Goal: Transaction & Acquisition: Book appointment/travel/reservation

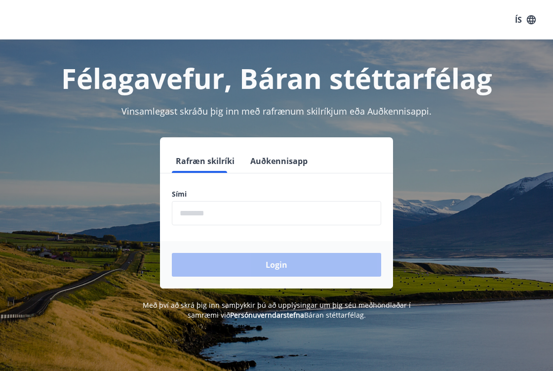
click at [238, 222] on input "phone" at bounding box center [276, 213] width 209 height 24
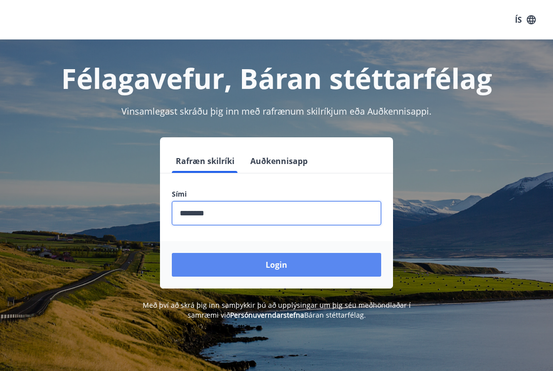
type input "********"
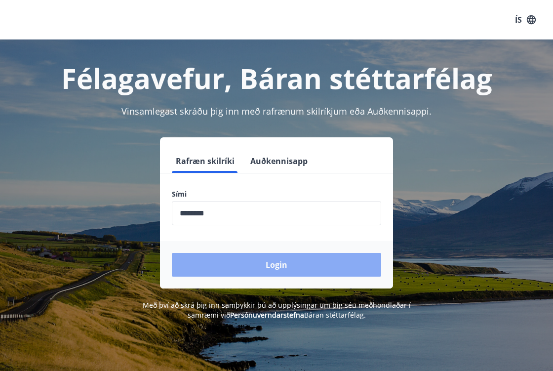
click at [296, 264] on button "Login" at bounding box center [276, 265] width 209 height 24
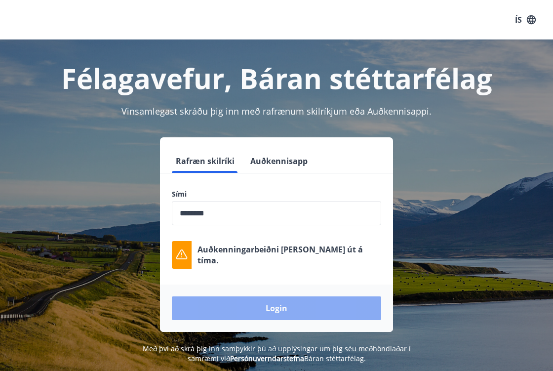
click at [267, 319] on button "Login" at bounding box center [276, 308] width 209 height 24
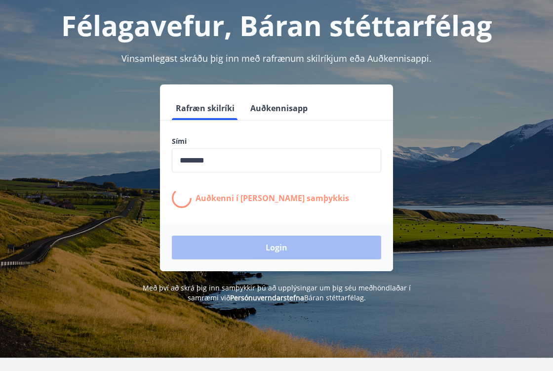
scroll to position [39, 0]
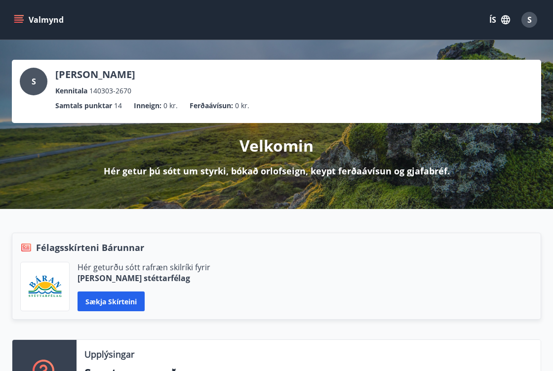
click at [15, 24] on icon "menu" at bounding box center [19, 20] width 10 height 10
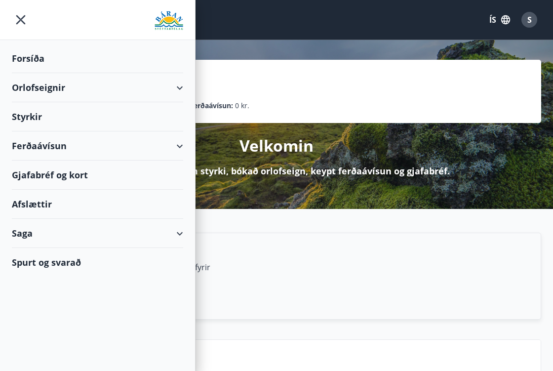
click at [176, 86] on div "Orlofseignir" at bounding box center [97, 87] width 171 height 29
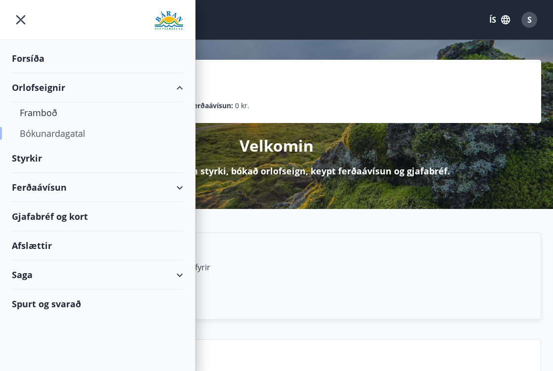
click at [80, 130] on div "Bókunardagatal" at bounding box center [98, 133] width 156 height 21
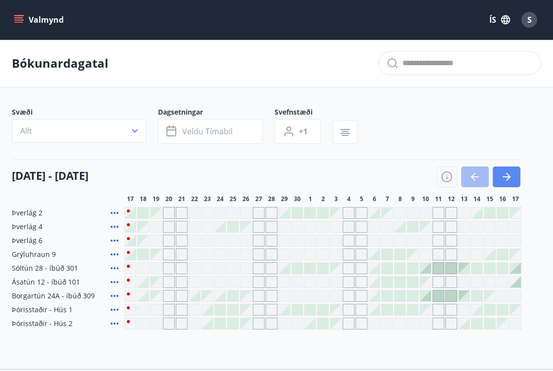
click at [502, 174] on icon "button" at bounding box center [507, 177] width 12 height 12
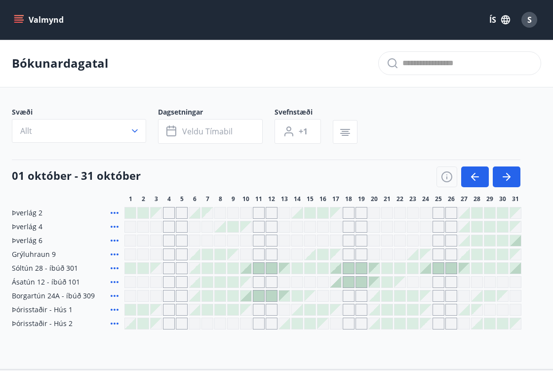
click at [170, 272] on div "Gráir dagar eru ekki bókanlegir" at bounding box center [169, 268] width 12 height 12
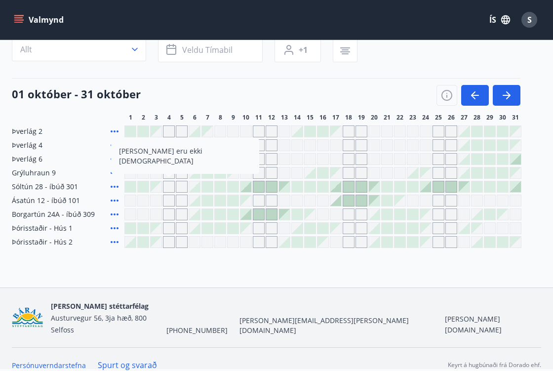
scroll to position [81, 0]
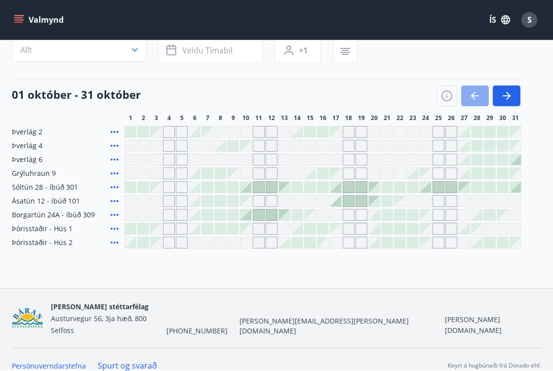
click at [474, 95] on icon "button" at bounding box center [475, 96] width 12 height 12
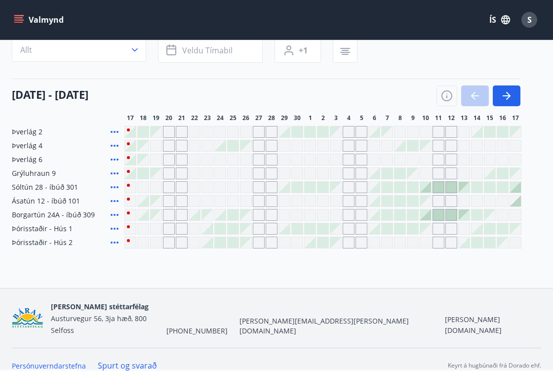
click at [474, 95] on div at bounding box center [479, 95] width 84 height 21
click at [203, 231] on div at bounding box center [207, 228] width 11 height 11
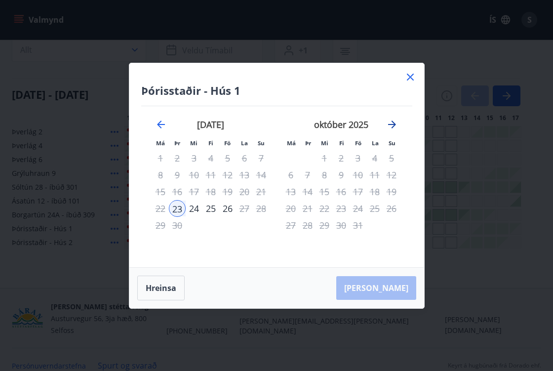
click at [394, 124] on icon "Move forward to switch to the next month." at bounding box center [392, 124] width 8 height 8
click at [412, 76] on icon at bounding box center [410, 77] width 12 height 12
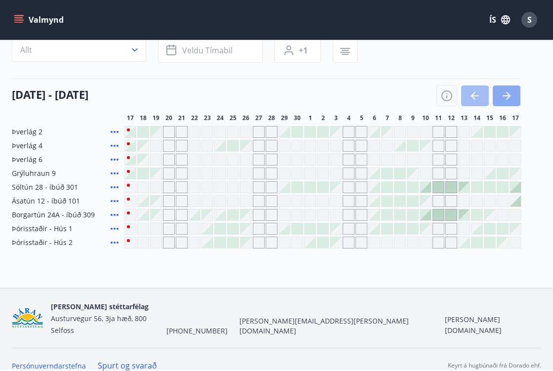
click at [501, 91] on icon "button" at bounding box center [507, 96] width 12 height 12
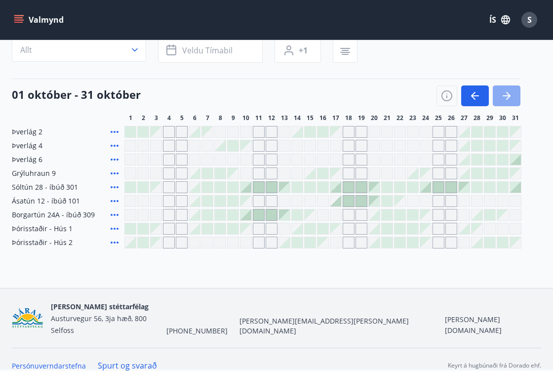
click at [501, 91] on icon "button" at bounding box center [507, 96] width 12 height 12
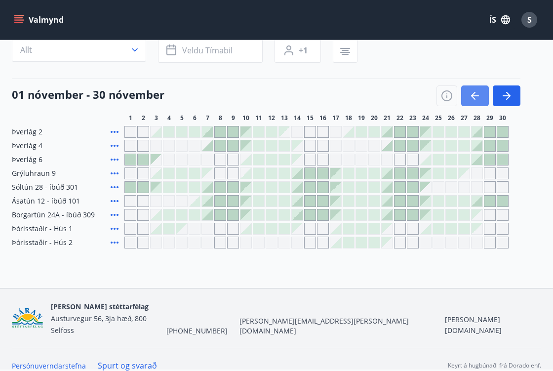
click at [472, 96] on icon "button" at bounding box center [473, 96] width 4 height 8
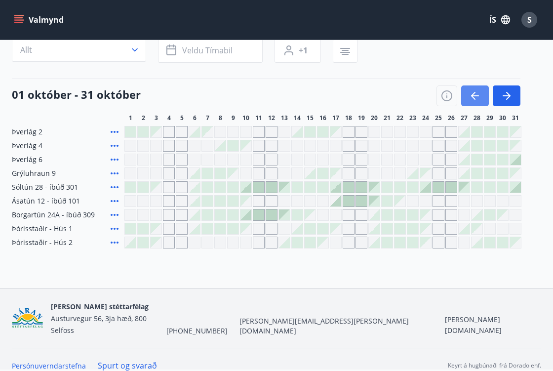
click at [472, 96] on icon "button" at bounding box center [473, 96] width 4 height 8
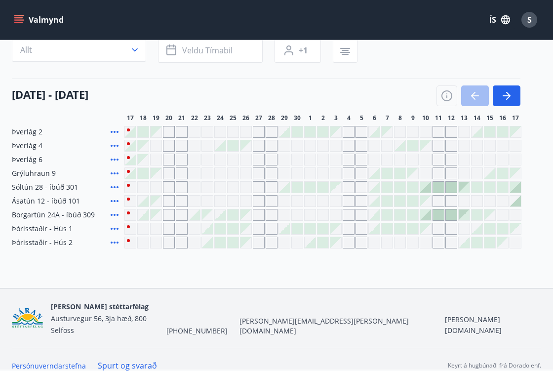
click at [272, 147] on div "Gráir dagar eru ekki bókanlegir" at bounding box center [272, 146] width 12 height 12
click at [516, 92] on button "button" at bounding box center [507, 95] width 28 height 21
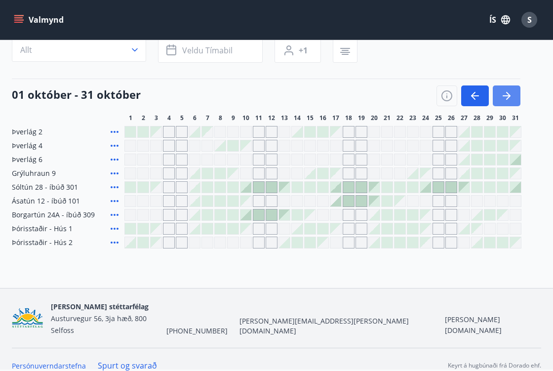
click at [505, 99] on icon "button" at bounding box center [507, 96] width 12 height 12
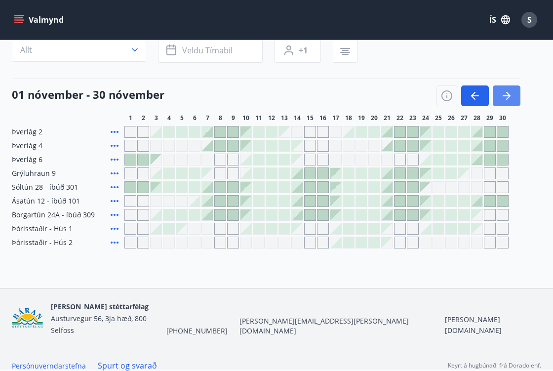
click at [505, 99] on icon "button" at bounding box center [507, 96] width 12 height 12
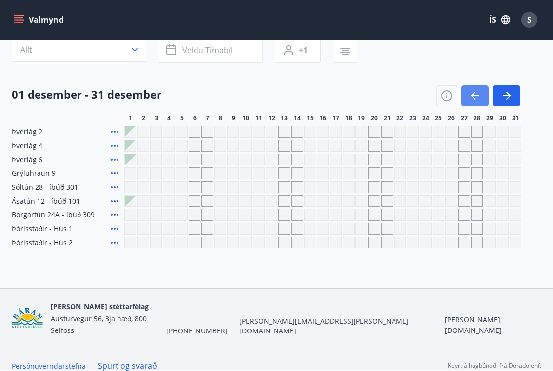
click at [477, 94] on icon "button" at bounding box center [475, 96] width 12 height 12
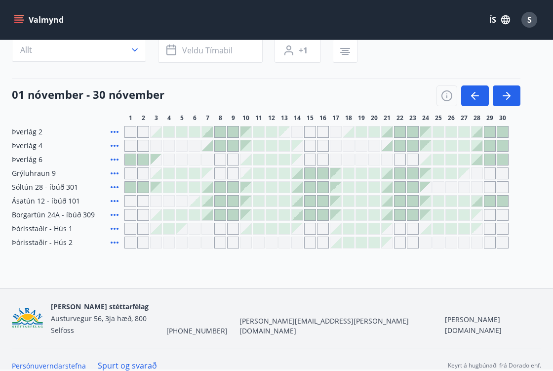
click at [311, 173] on div at bounding box center [310, 173] width 11 height 11
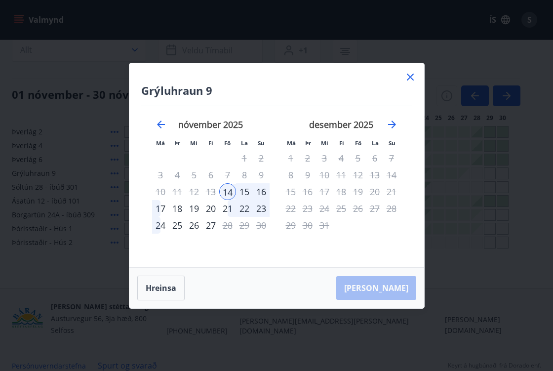
click at [411, 78] on icon at bounding box center [410, 77] width 7 height 7
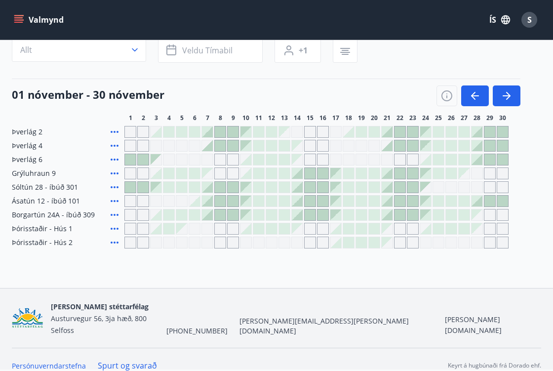
click at [352, 228] on div at bounding box center [348, 228] width 11 height 11
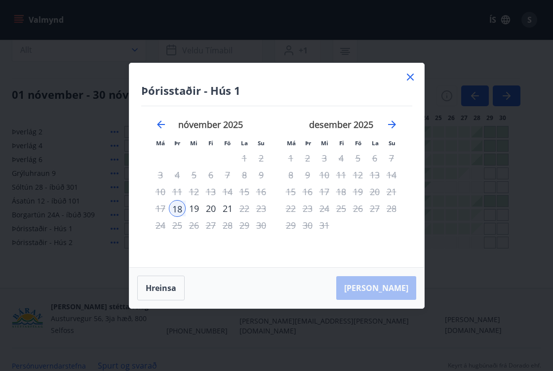
click at [409, 73] on icon at bounding box center [410, 77] width 12 height 12
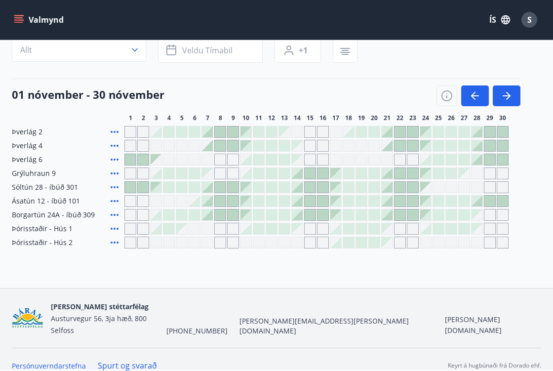
click at [348, 231] on div at bounding box center [348, 228] width 11 height 11
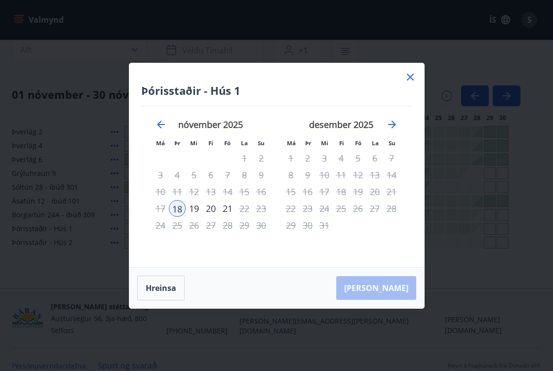
click at [407, 78] on icon at bounding box center [410, 77] width 12 height 12
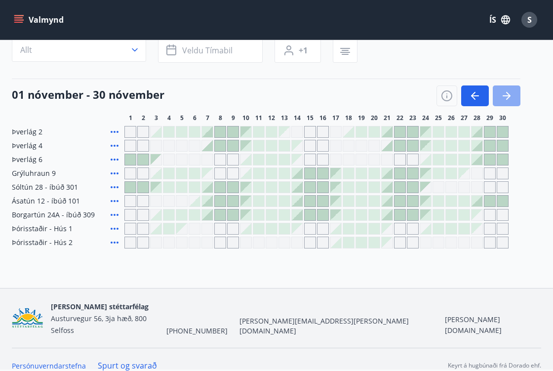
click at [507, 100] on icon "button" at bounding box center [507, 96] width 12 height 12
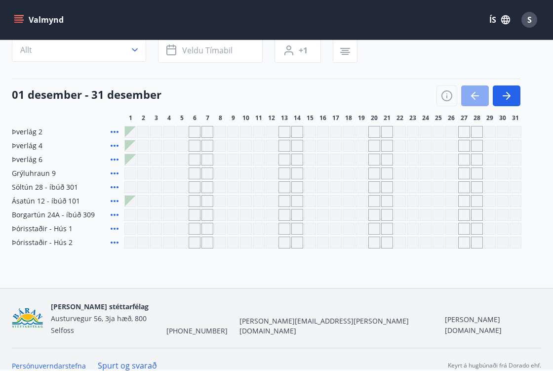
click at [474, 93] on icon "button" at bounding box center [473, 96] width 4 height 8
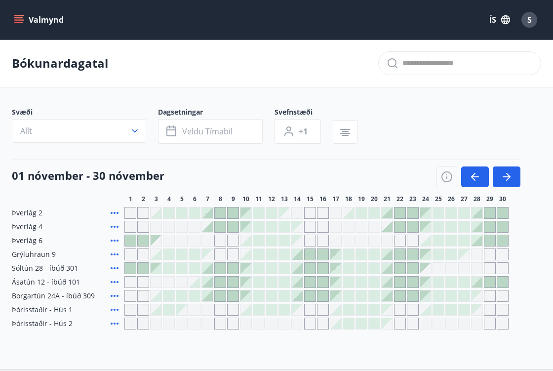
scroll to position [0, 0]
click at [24, 19] on button "Valmynd" at bounding box center [40, 20] width 56 height 18
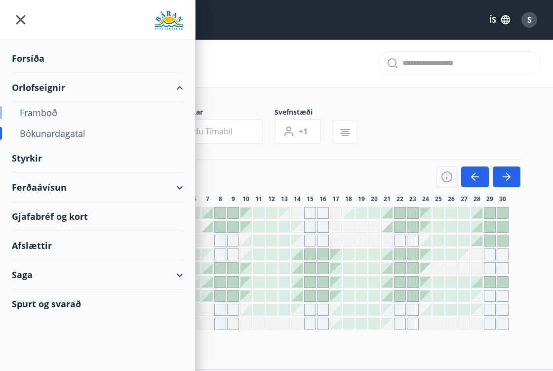
click at [44, 114] on div "Framboð" at bounding box center [98, 112] width 156 height 21
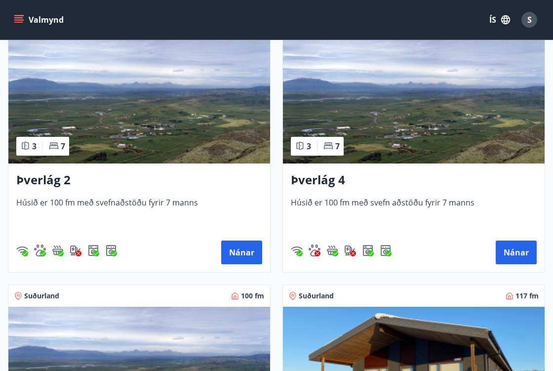
scroll to position [201, 0]
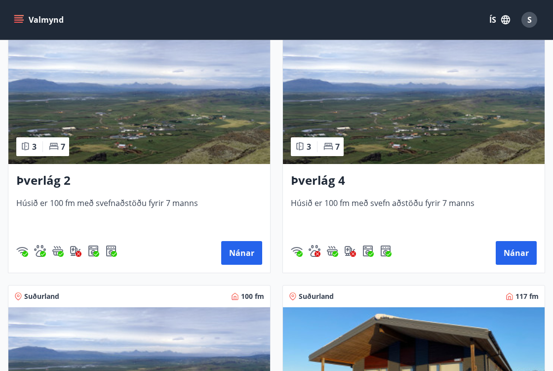
click at [45, 184] on h3 "Þverlág 2" at bounding box center [139, 181] width 246 height 18
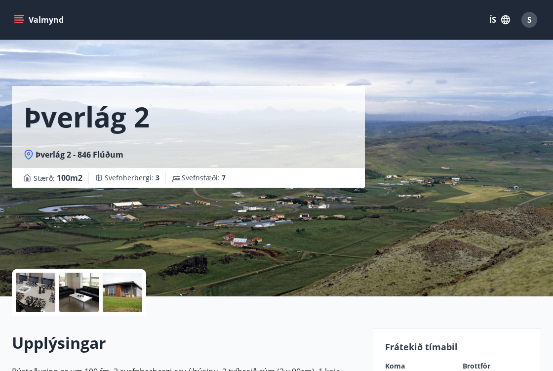
click at [34, 284] on div at bounding box center [36, 293] width 40 height 40
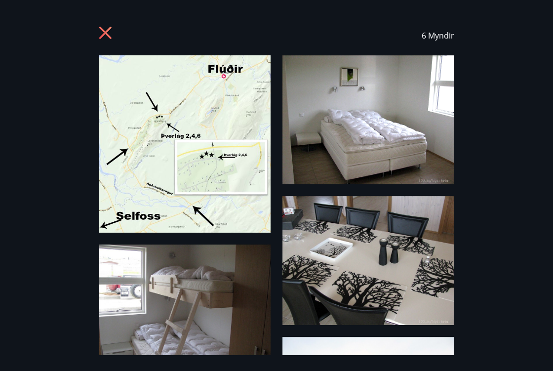
click at [107, 32] on icon at bounding box center [105, 33] width 12 height 12
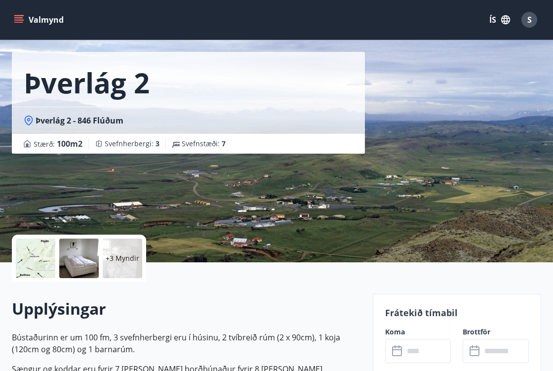
scroll to position [33, 0]
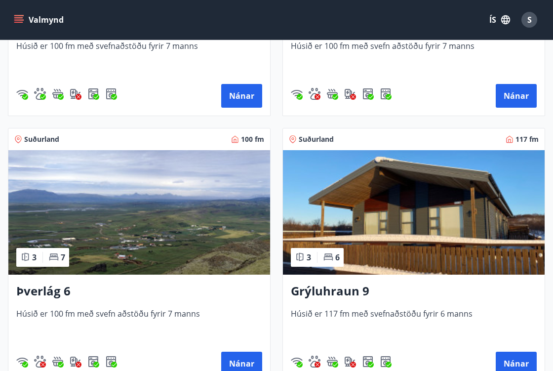
scroll to position [392, 0]
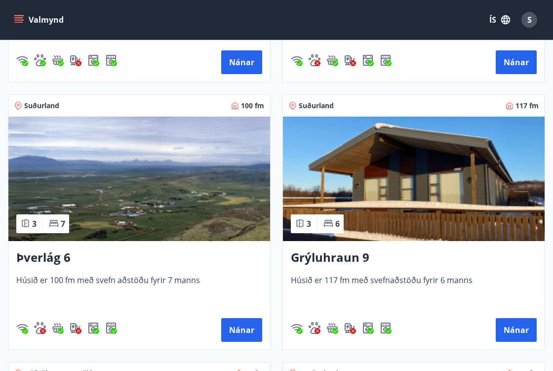
click at [344, 259] on h3 "Grýluhraun 9" at bounding box center [414, 258] width 246 height 18
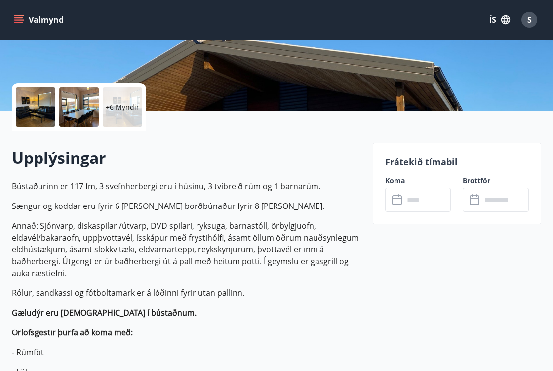
scroll to position [184, 0]
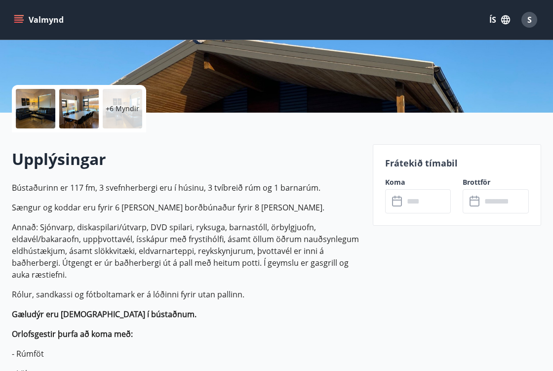
click at [41, 109] on div at bounding box center [36, 109] width 40 height 40
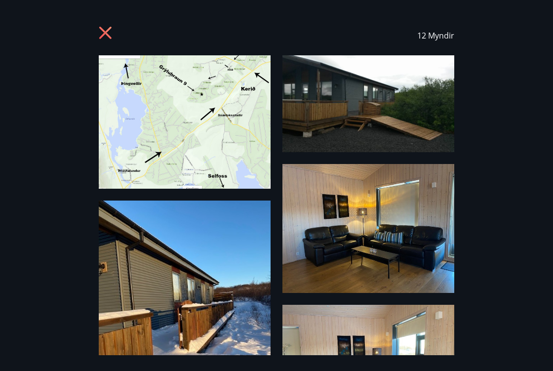
scroll to position [0, 0]
click at [105, 33] on icon at bounding box center [105, 33] width 2 height 2
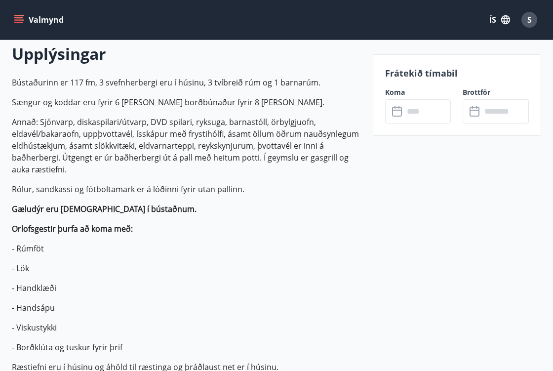
scroll to position [290, 0]
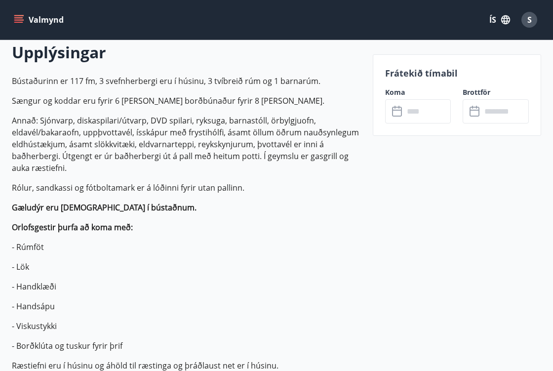
click at [271, 193] on p "Rólur, sandkassi og fótboltamark er á lóðinni fyrir utan pallinn." at bounding box center [186, 188] width 349 height 12
click at [420, 116] on input "text" at bounding box center [427, 111] width 47 height 24
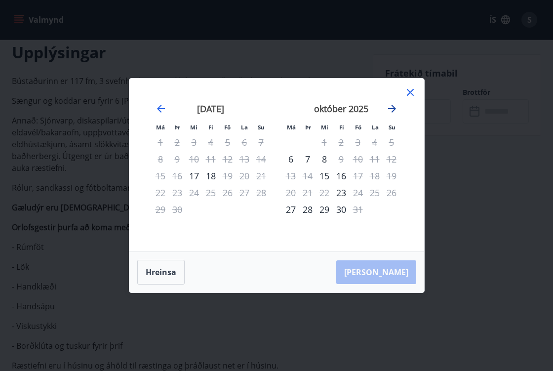
click at [391, 108] on icon "Move forward to switch to the next month." at bounding box center [392, 109] width 12 height 12
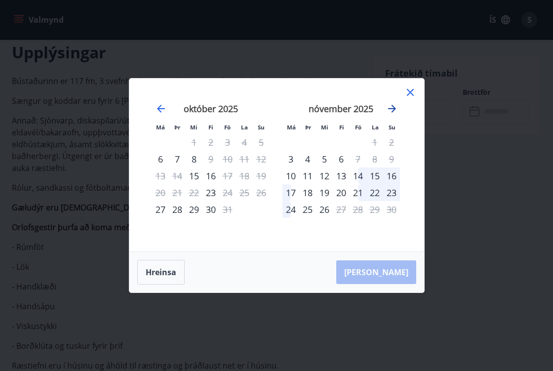
click at [391, 108] on icon "Move forward to switch to the next month." at bounding box center [392, 109] width 12 height 12
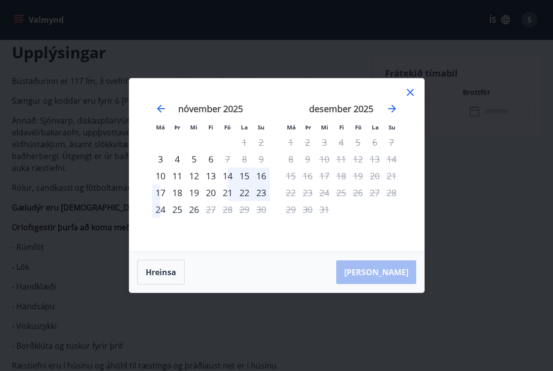
click at [411, 95] on icon at bounding box center [410, 92] width 12 height 12
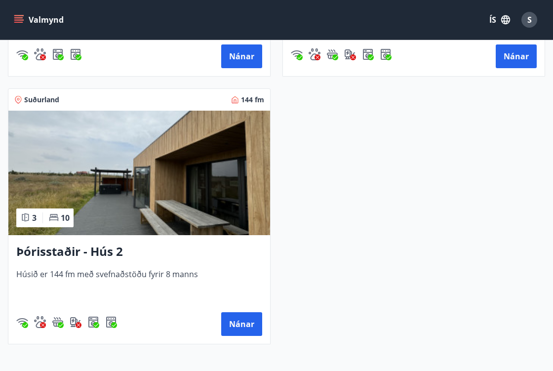
scroll to position [1203, 0]
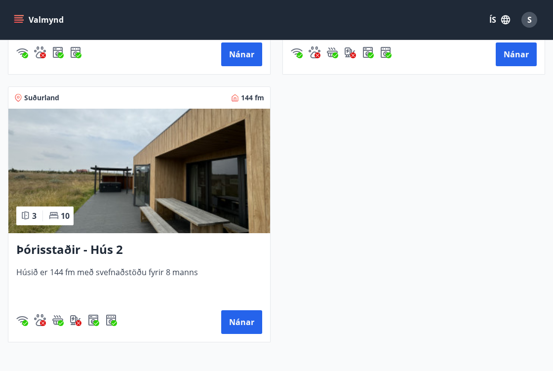
click at [92, 249] on h3 "Þórisstaðir - Hús 2" at bounding box center [139, 250] width 246 height 18
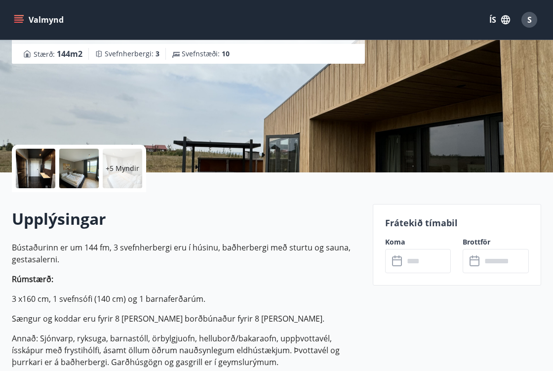
scroll to position [157, 0]
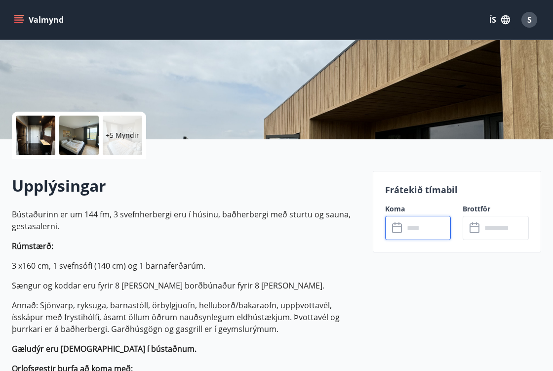
click at [423, 222] on input "text" at bounding box center [427, 228] width 47 height 24
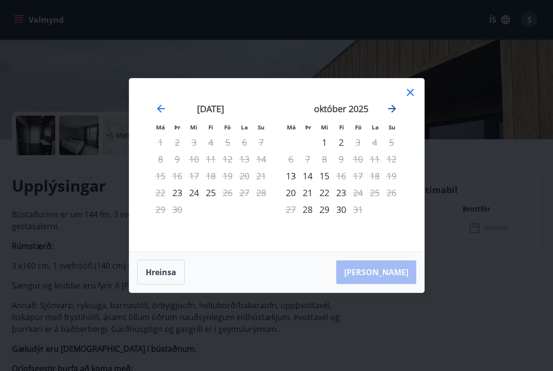
click at [387, 104] on icon "Move forward to switch to the next month." at bounding box center [392, 109] width 12 height 12
click at [389, 106] on icon "Move forward to switch to the next month." at bounding box center [392, 109] width 12 height 12
click at [412, 91] on icon at bounding box center [410, 92] width 12 height 12
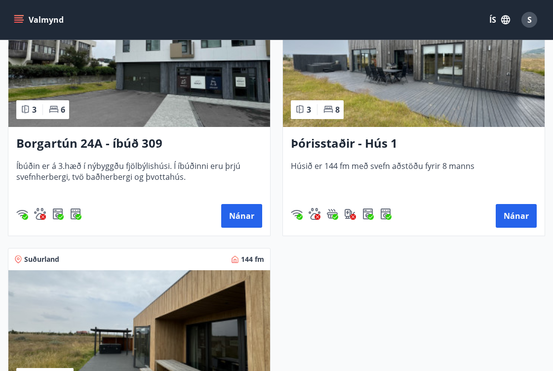
scroll to position [1030, 0]
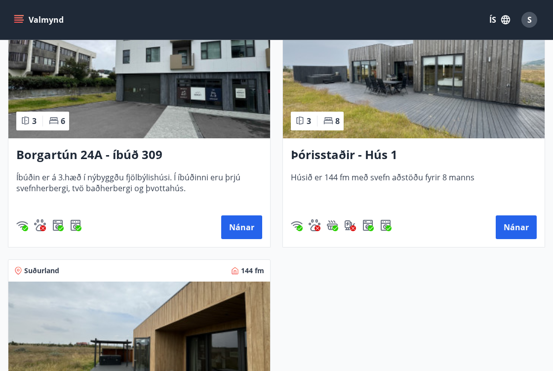
click at [333, 153] on h3 "Þórisstaðir - Hús 1" at bounding box center [414, 155] width 246 height 18
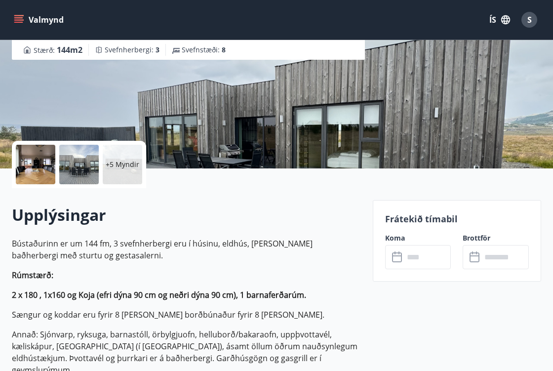
scroll to position [130, 0]
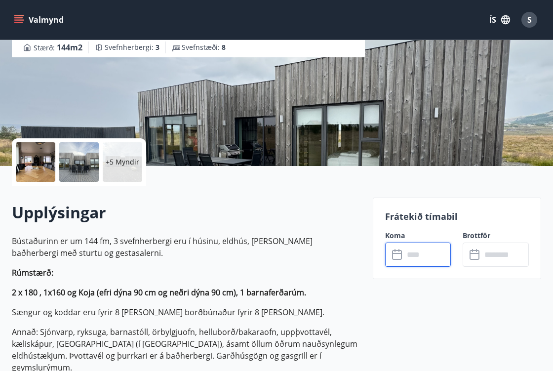
click at [423, 258] on input "text" at bounding box center [427, 254] width 47 height 24
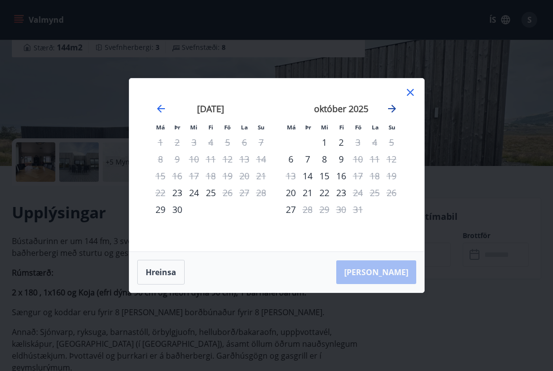
click at [390, 109] on icon "Move forward to switch to the next month." at bounding box center [392, 109] width 8 height 8
click at [409, 92] on icon at bounding box center [410, 92] width 12 height 12
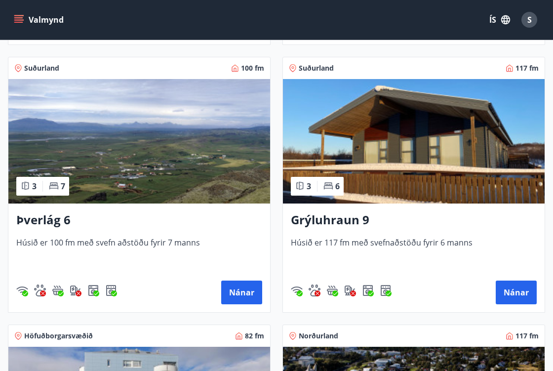
scroll to position [444, 0]
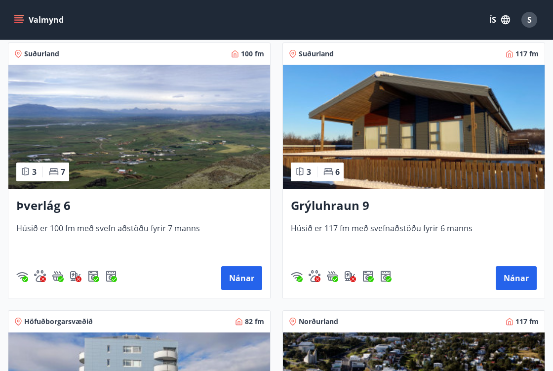
click at [351, 204] on h3 "Grýluhraun 9" at bounding box center [414, 206] width 246 height 18
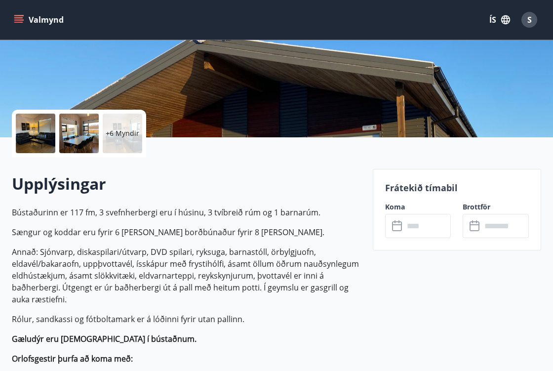
scroll to position [161, 0]
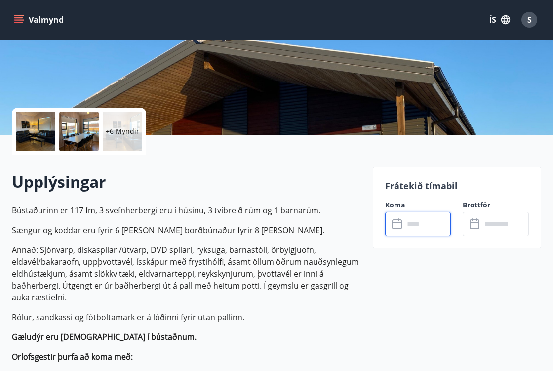
click at [412, 223] on input "text" at bounding box center [427, 224] width 47 height 24
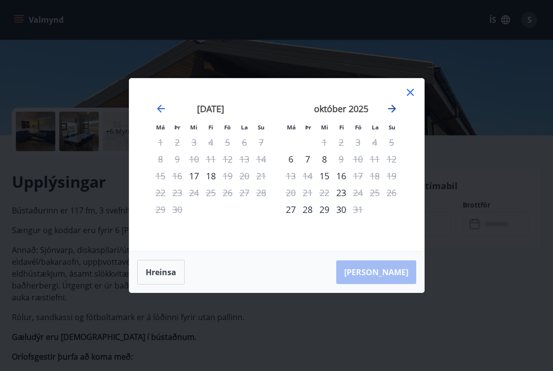
click at [393, 106] on icon "Move forward to switch to the next month." at bounding box center [392, 109] width 8 height 8
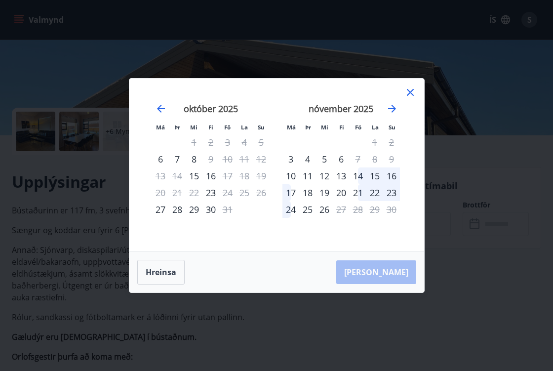
click at [414, 90] on icon at bounding box center [410, 92] width 12 height 12
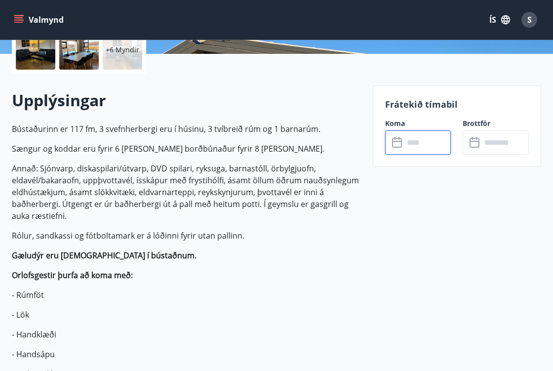
scroll to position [244, 0]
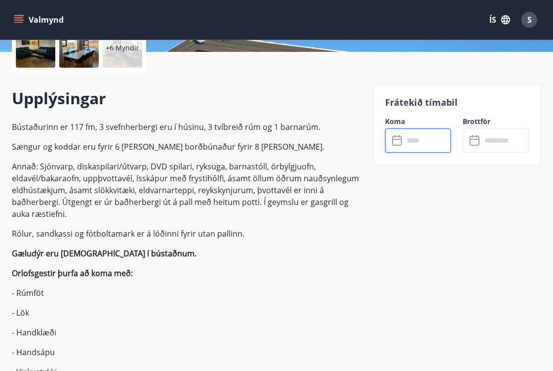
click at [421, 135] on input "text" at bounding box center [427, 140] width 47 height 24
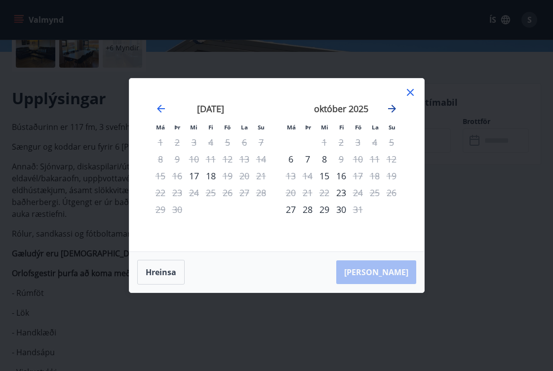
click at [390, 110] on icon "Move forward to switch to the next month." at bounding box center [392, 109] width 12 height 12
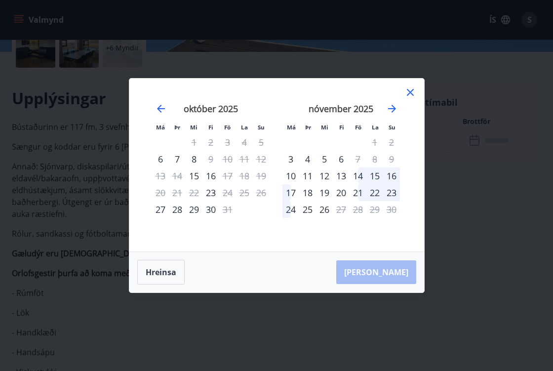
click at [407, 91] on icon at bounding box center [410, 92] width 12 height 12
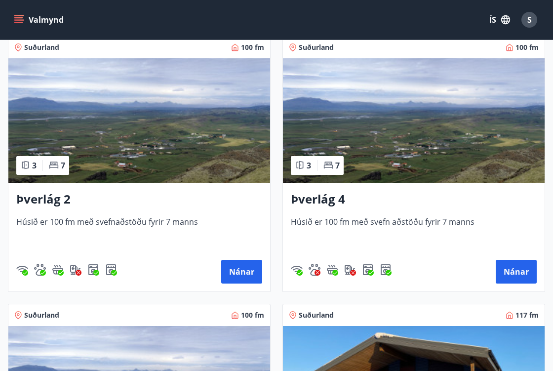
scroll to position [186, 0]
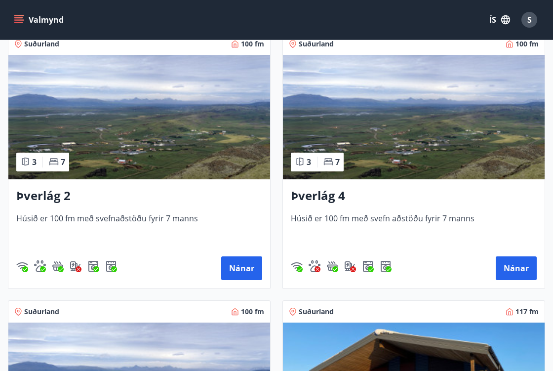
click at [40, 192] on h3 "Þverlág 2" at bounding box center [139, 196] width 246 height 18
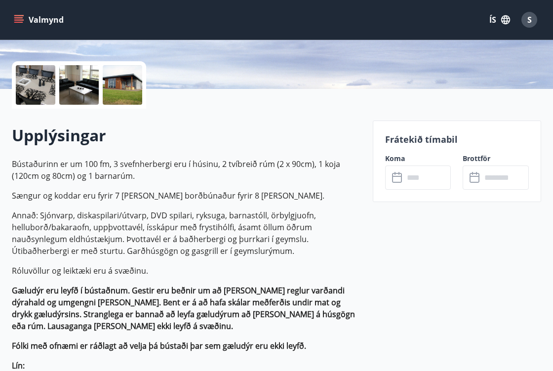
scroll to position [212, 0]
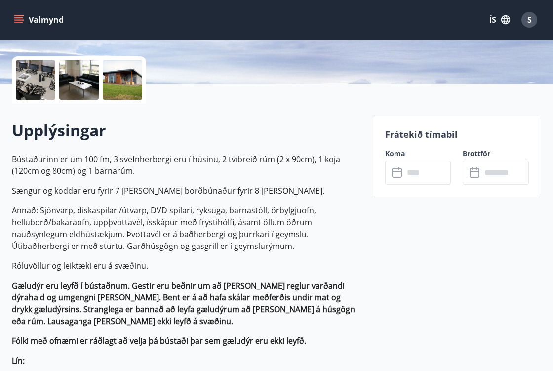
click at [432, 175] on input "text" at bounding box center [427, 172] width 47 height 24
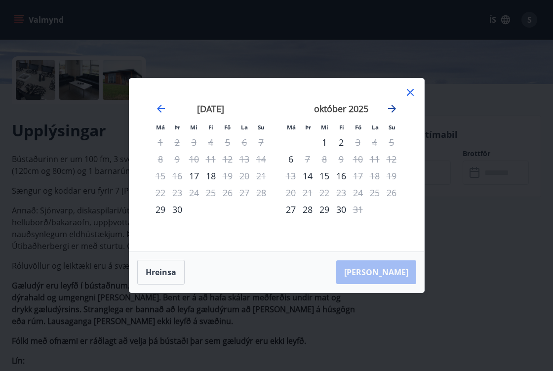
click at [390, 105] on icon "Move forward to switch to the next month." at bounding box center [392, 109] width 12 height 12
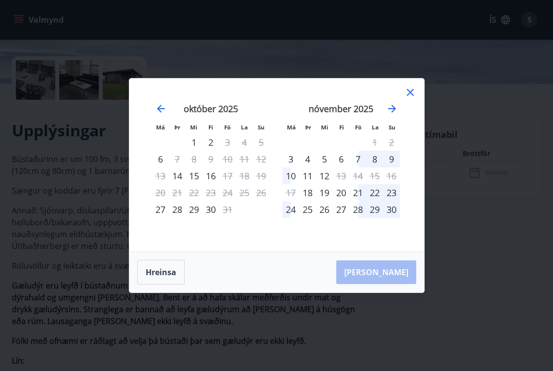
click at [409, 93] on icon at bounding box center [410, 92] width 7 height 7
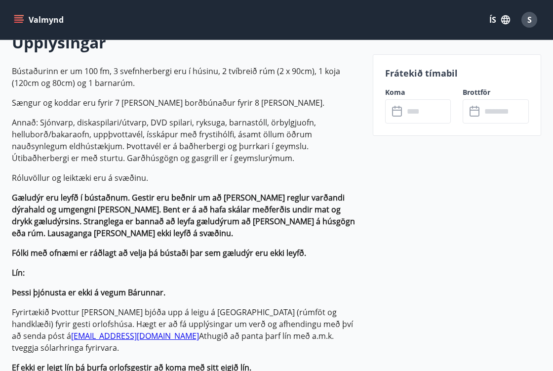
scroll to position [300, 0]
click at [428, 103] on input "text" at bounding box center [427, 111] width 47 height 24
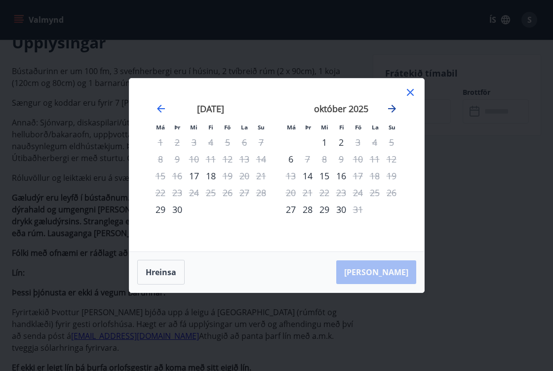
click at [392, 106] on icon "Move forward to switch to the next month." at bounding box center [392, 109] width 12 height 12
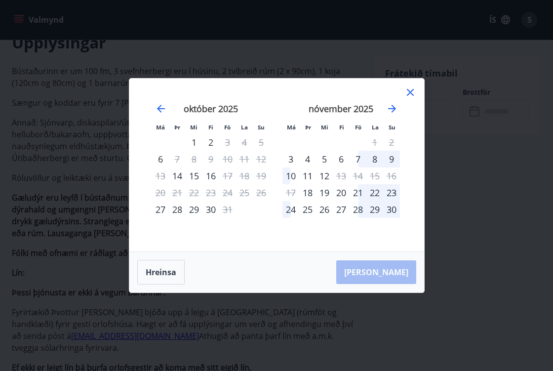
click at [410, 91] on icon at bounding box center [410, 92] width 12 height 12
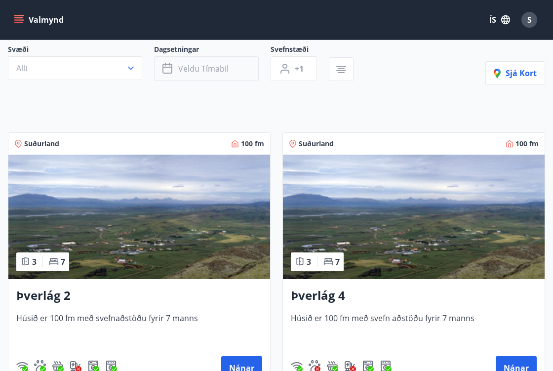
scroll to position [128, 0]
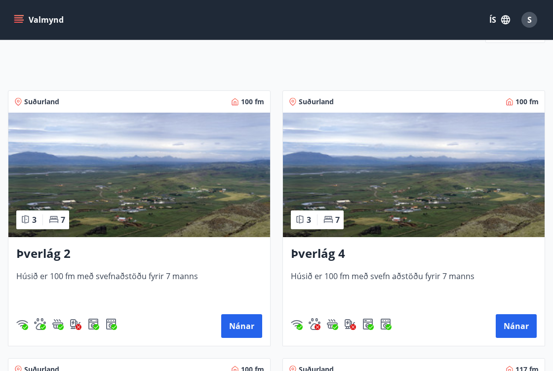
click at [334, 254] on h3 "Þverlág 4" at bounding box center [414, 254] width 246 height 18
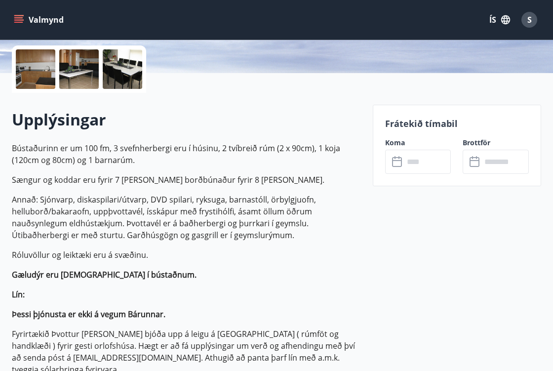
scroll to position [224, 0]
click at [409, 159] on input "text" at bounding box center [427, 161] width 47 height 24
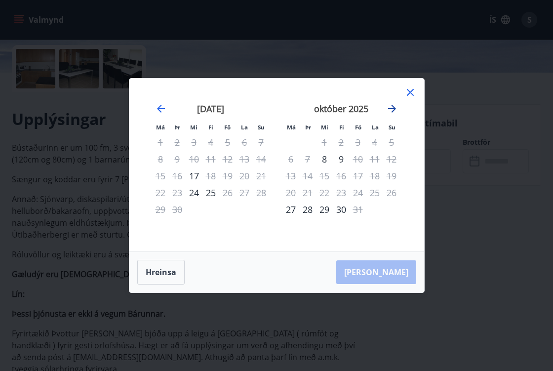
click at [392, 109] on icon "Move forward to switch to the next month." at bounding box center [392, 109] width 8 height 8
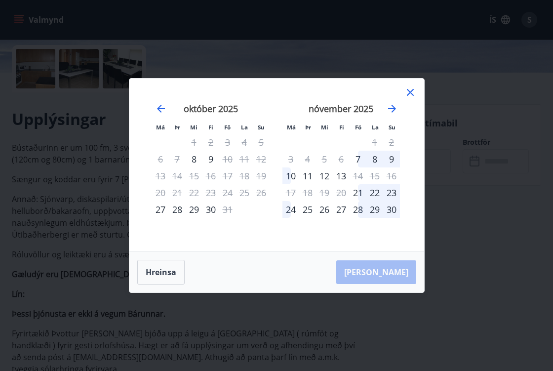
click at [411, 90] on icon at bounding box center [410, 92] width 12 height 12
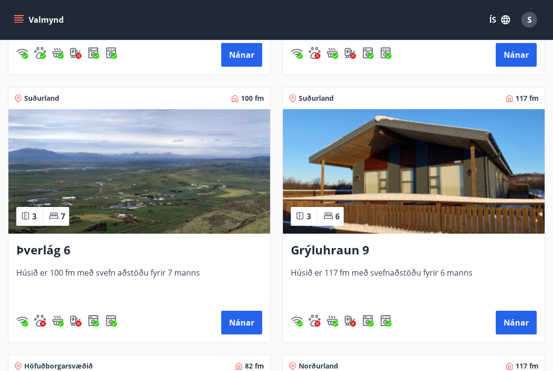
scroll to position [402, 0]
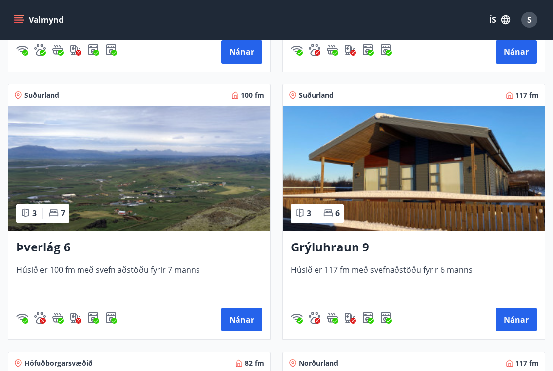
click at [57, 242] on h3 "Þverlág 6" at bounding box center [139, 247] width 246 height 18
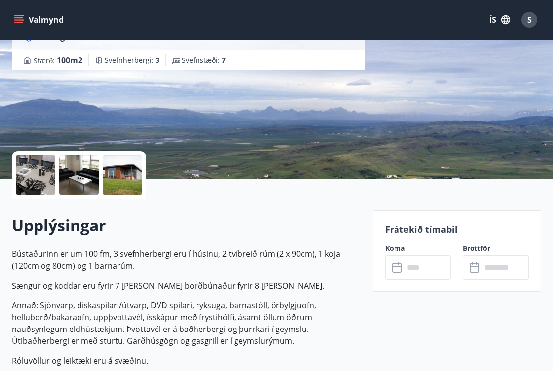
scroll to position [122, 0]
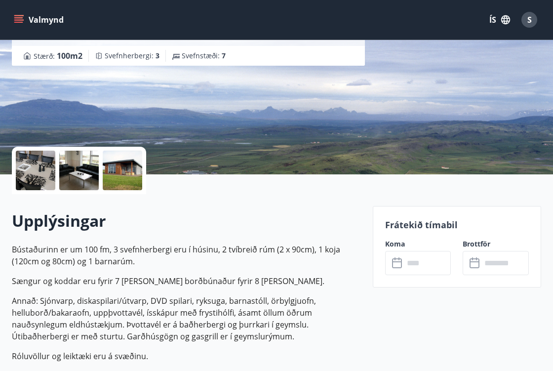
click at [418, 266] on input "text" at bounding box center [427, 263] width 47 height 24
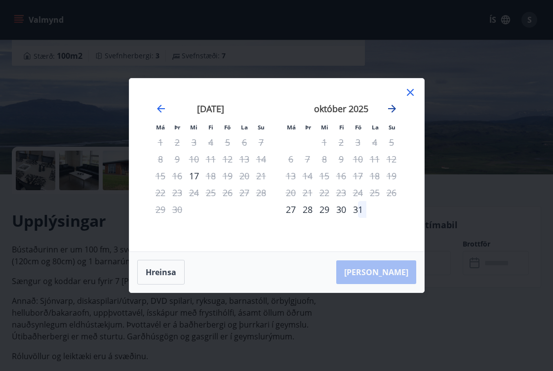
click at [392, 108] on icon "Move forward to switch to the next month." at bounding box center [392, 109] width 12 height 12
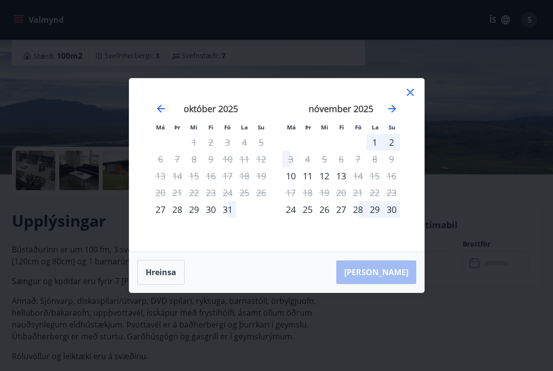
click at [407, 91] on icon at bounding box center [410, 92] width 12 height 12
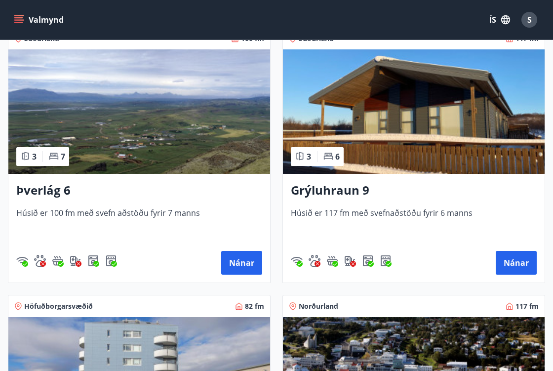
scroll to position [457, 0]
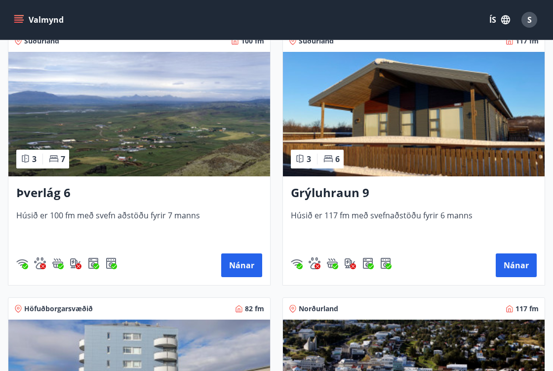
click at [343, 193] on h3 "Grýluhraun 9" at bounding box center [414, 193] width 246 height 18
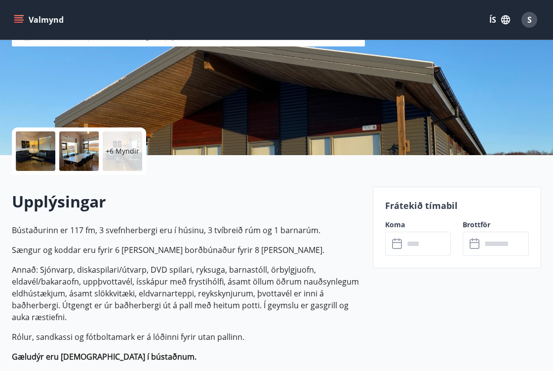
scroll to position [148, 0]
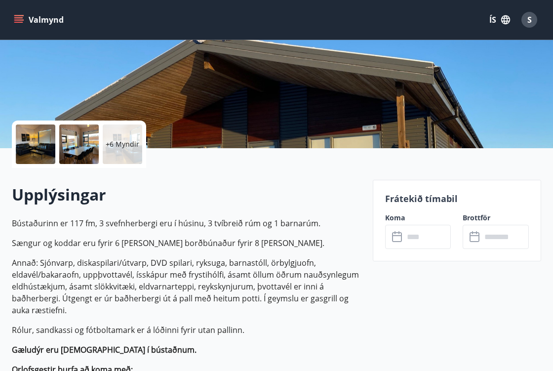
click at [419, 236] on input "text" at bounding box center [427, 237] width 47 height 24
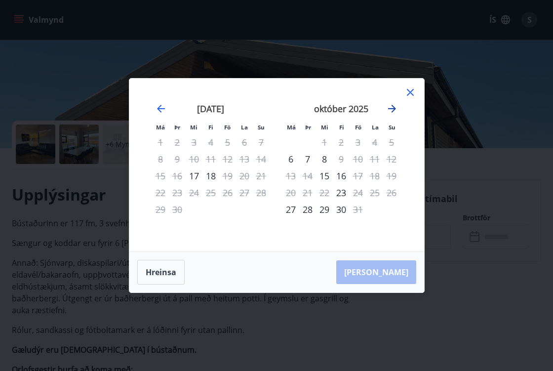
click at [391, 107] on icon "Move forward to switch to the next month." at bounding box center [392, 109] width 12 height 12
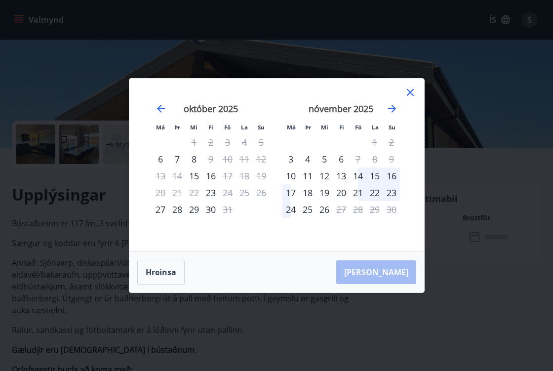
click at [356, 177] on div "14" at bounding box center [358, 175] width 17 height 17
click at [389, 175] on div "16" at bounding box center [391, 175] width 17 height 17
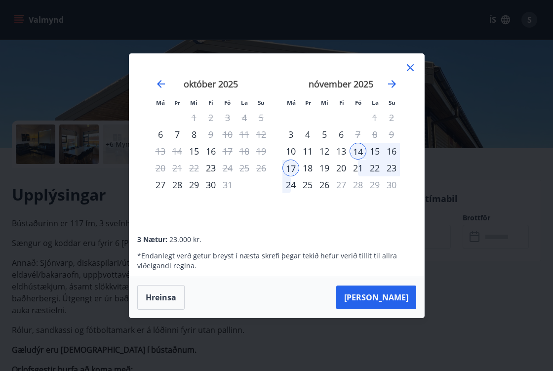
click at [396, 148] on div "16" at bounding box center [391, 151] width 17 height 17
click at [387, 149] on div "16" at bounding box center [391, 151] width 17 height 17
click at [389, 150] on div "16" at bounding box center [391, 151] width 17 height 17
click at [382, 297] on button "Taka Frá" at bounding box center [376, 297] width 80 height 24
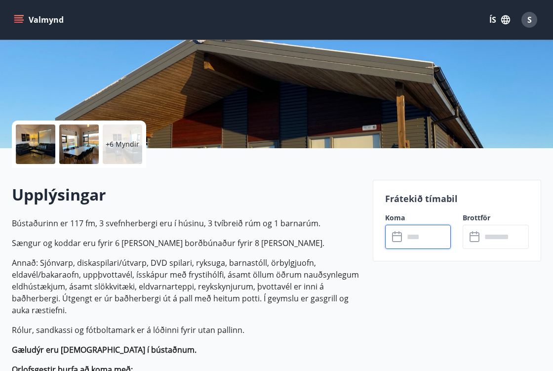
type input "******"
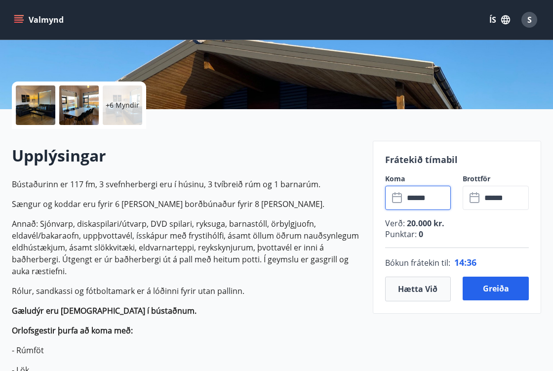
scroll to position [191, 0]
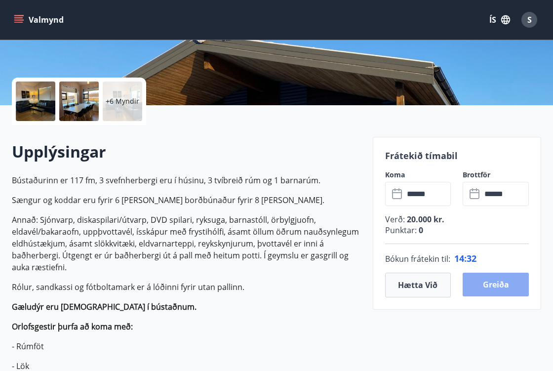
click at [507, 286] on button "Greiða" at bounding box center [496, 285] width 66 height 24
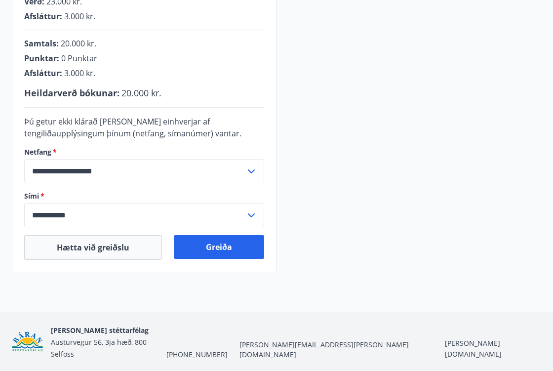
scroll to position [261, 0]
click at [243, 247] on button "Greiða" at bounding box center [219, 247] width 90 height 24
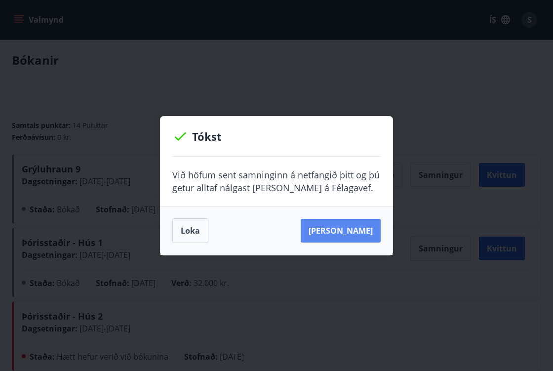
click at [330, 233] on button "[PERSON_NAME]" at bounding box center [341, 231] width 80 height 24
click at [349, 237] on button "[PERSON_NAME]" at bounding box center [341, 231] width 80 height 24
click at [196, 228] on button "Loka" at bounding box center [190, 230] width 36 height 25
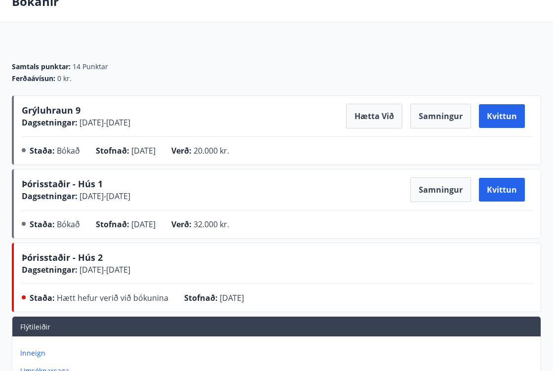
scroll to position [59, 0]
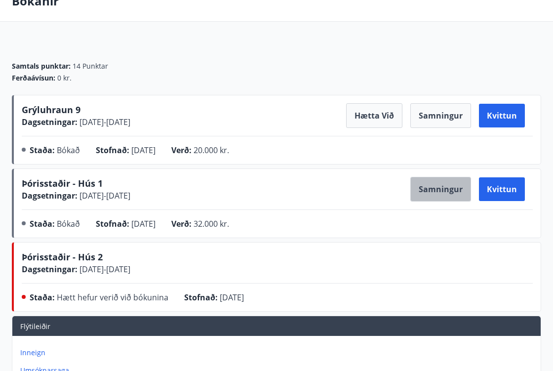
click at [440, 190] on button "Samningur" at bounding box center [440, 189] width 61 height 25
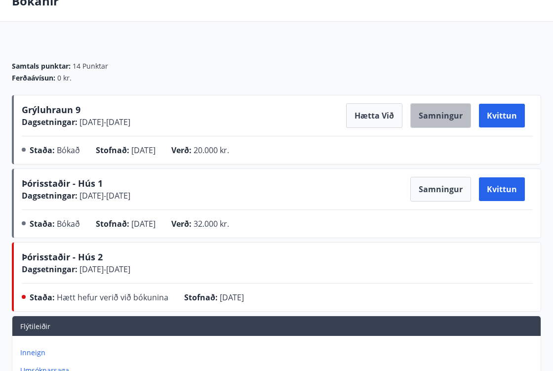
click at [428, 112] on button "Samningur" at bounding box center [440, 115] width 61 height 25
